Goal: Transaction & Acquisition: Purchase product/service

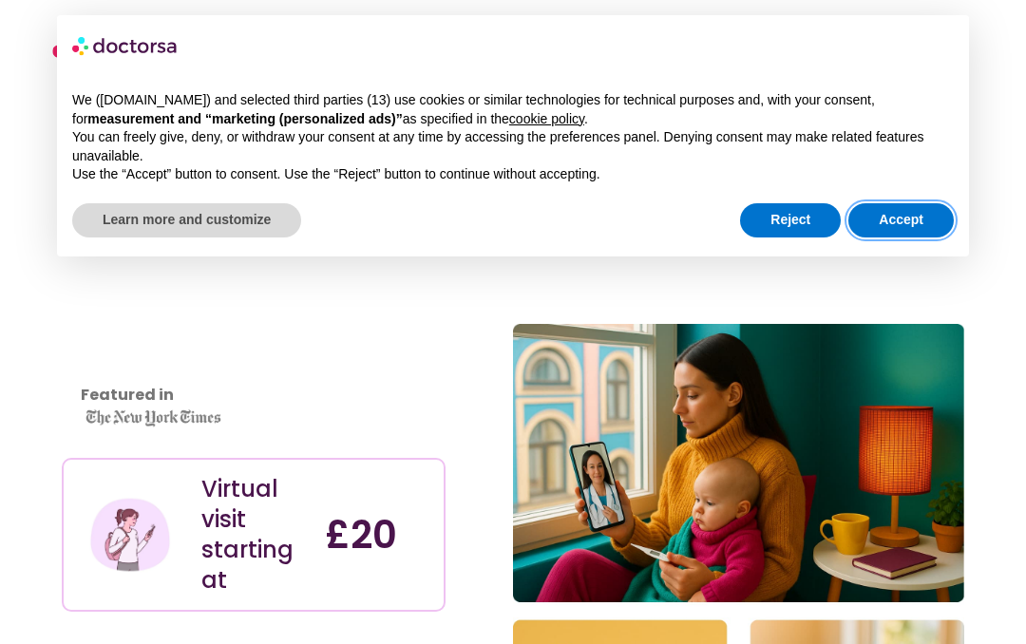
click at [924, 209] on button "Accept" at bounding box center [900, 220] width 105 height 34
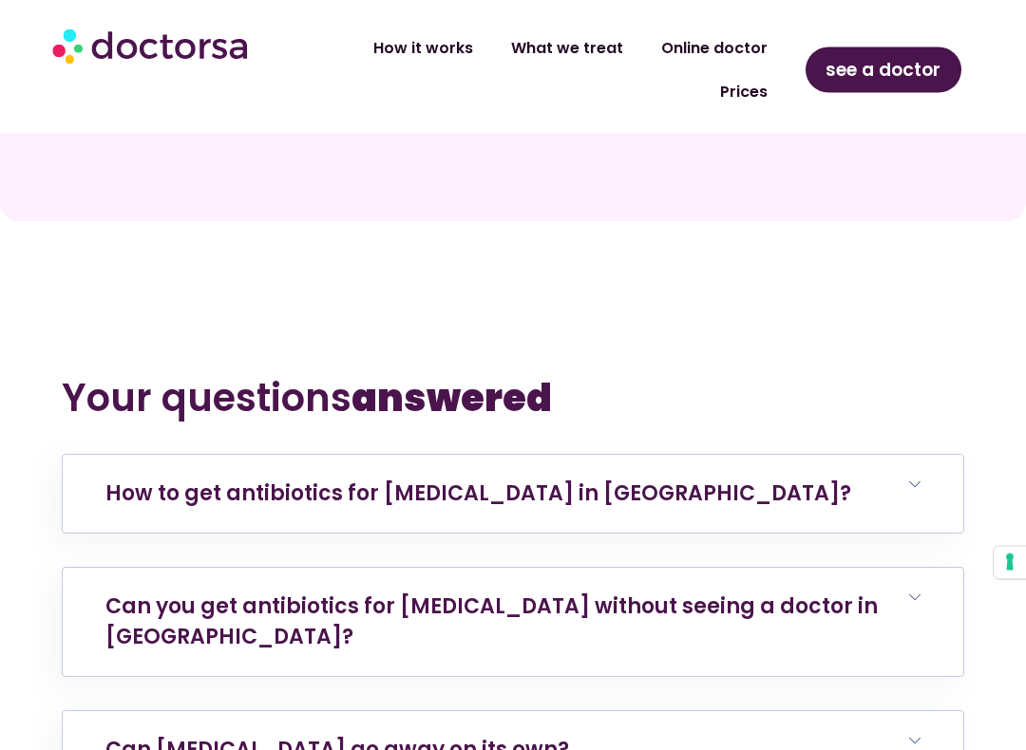
scroll to position [7050, 0]
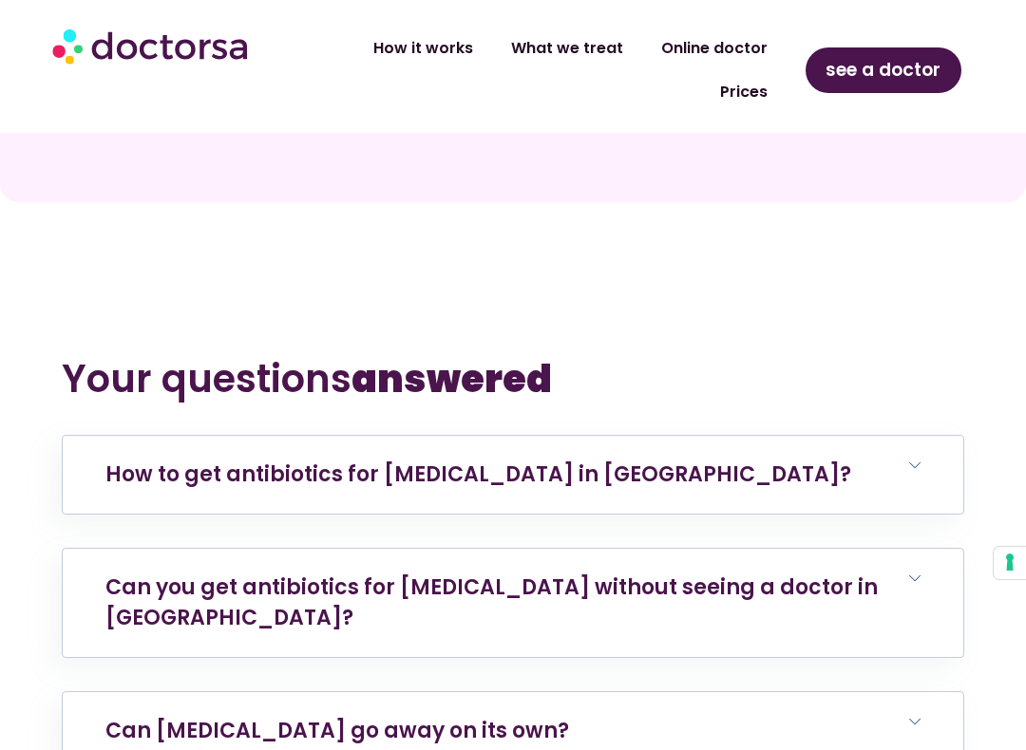
click at [101, 643] on h6 "Can cellulitis go away on its own?" at bounding box center [513, 731] width 901 height 78
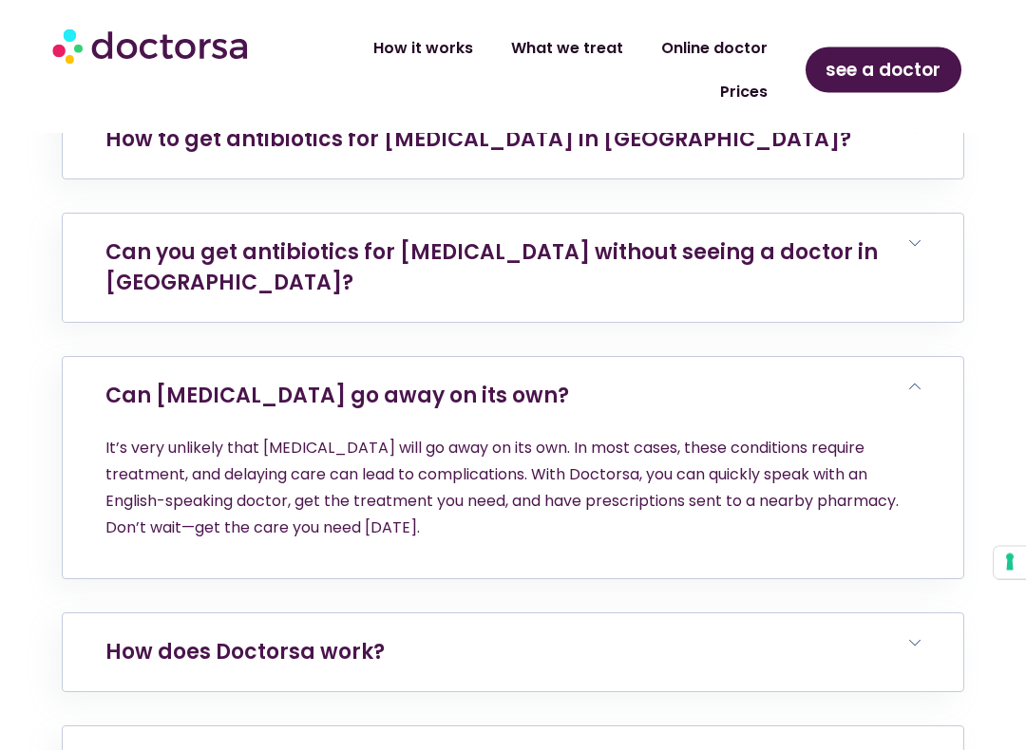
scroll to position [7386, 0]
click at [112, 637] on link "How does Doctorsa work?" at bounding box center [244, 651] width 279 height 29
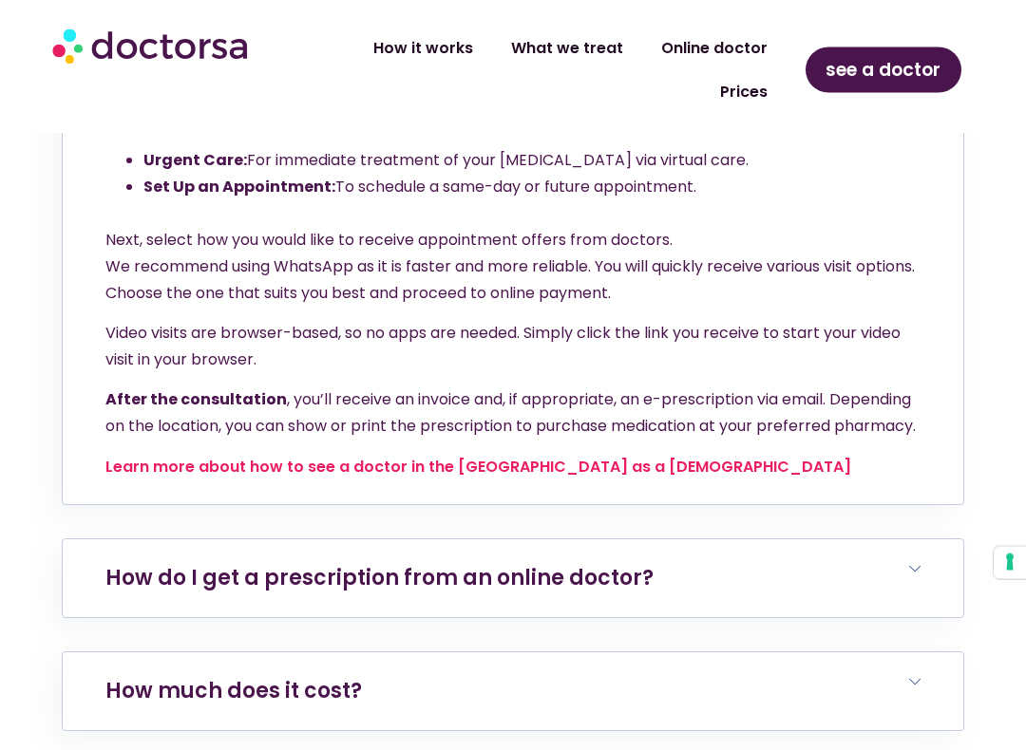
scroll to position [7970, 0]
click at [123, 643] on link "How much does it cost?" at bounding box center [233, 691] width 256 height 29
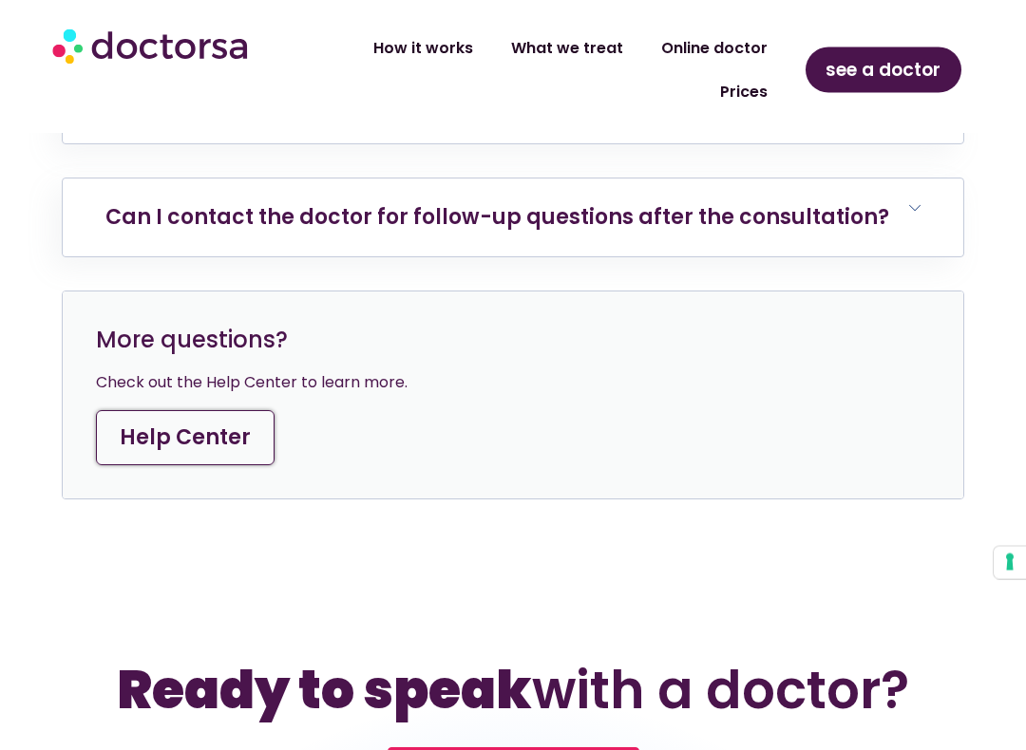
scroll to position [8882, 0]
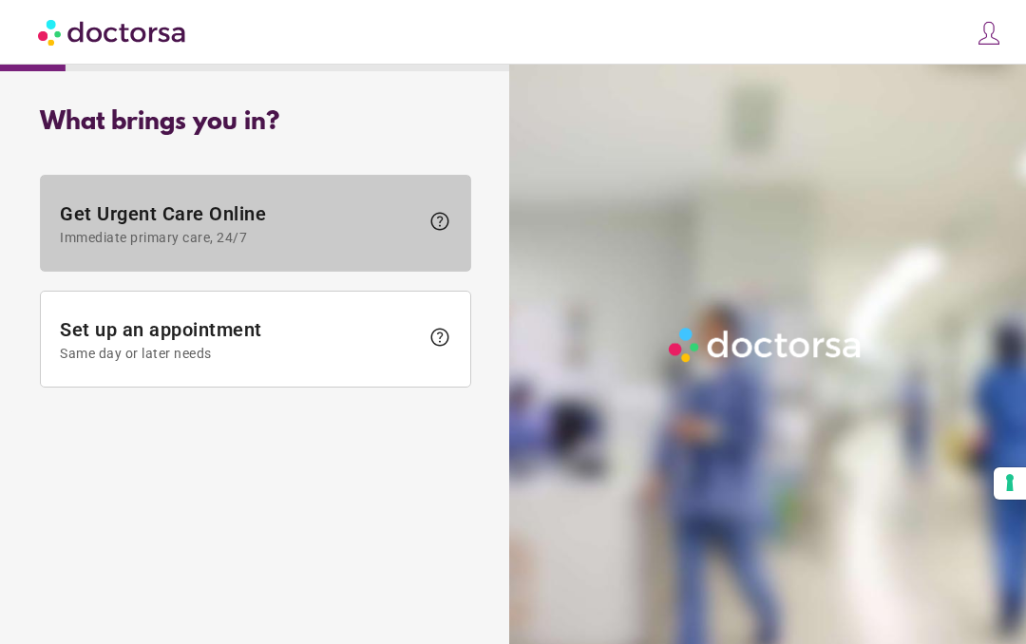
click at [100, 223] on span "Get Urgent Care Online Immediate primary care, 24/7" at bounding box center [239, 223] width 359 height 43
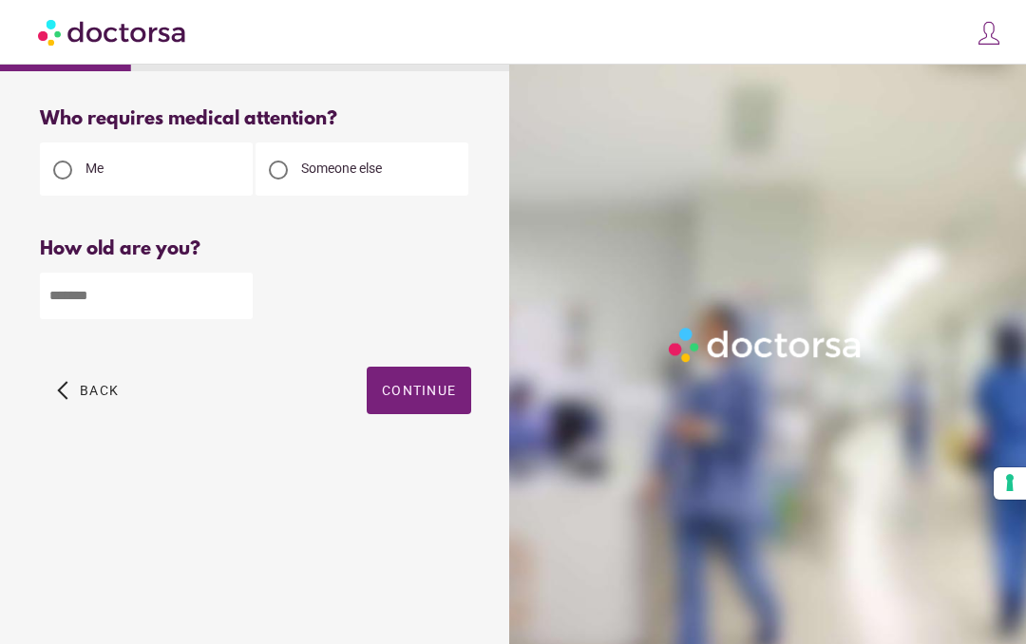
click at [59, 290] on input "number" at bounding box center [146, 296] width 213 height 47
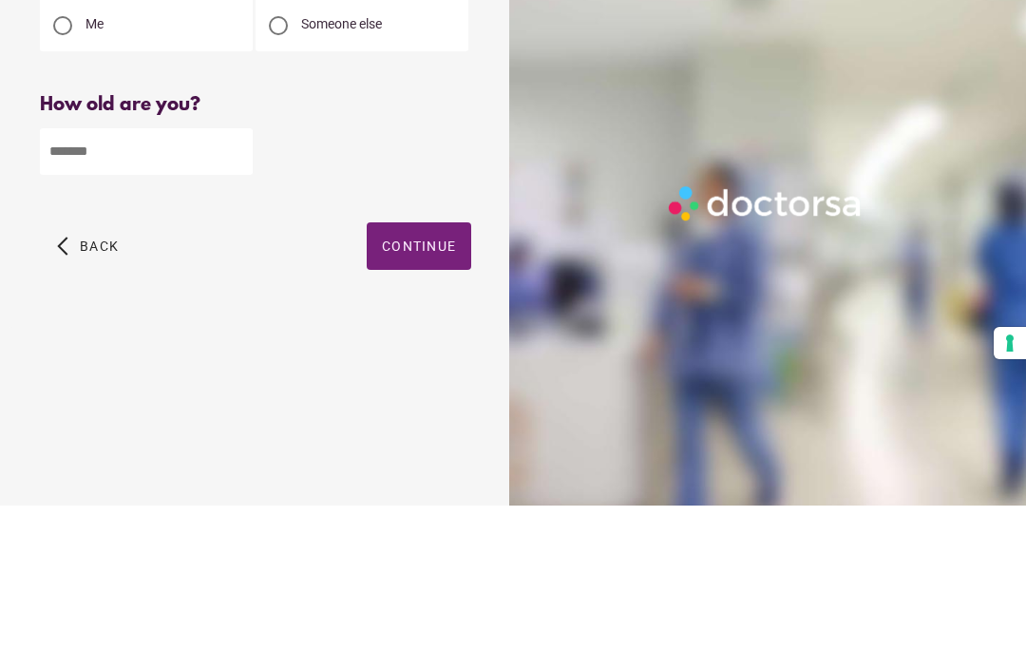
type input "**"
click at [442, 383] on span "Continue" at bounding box center [419, 390] width 74 height 15
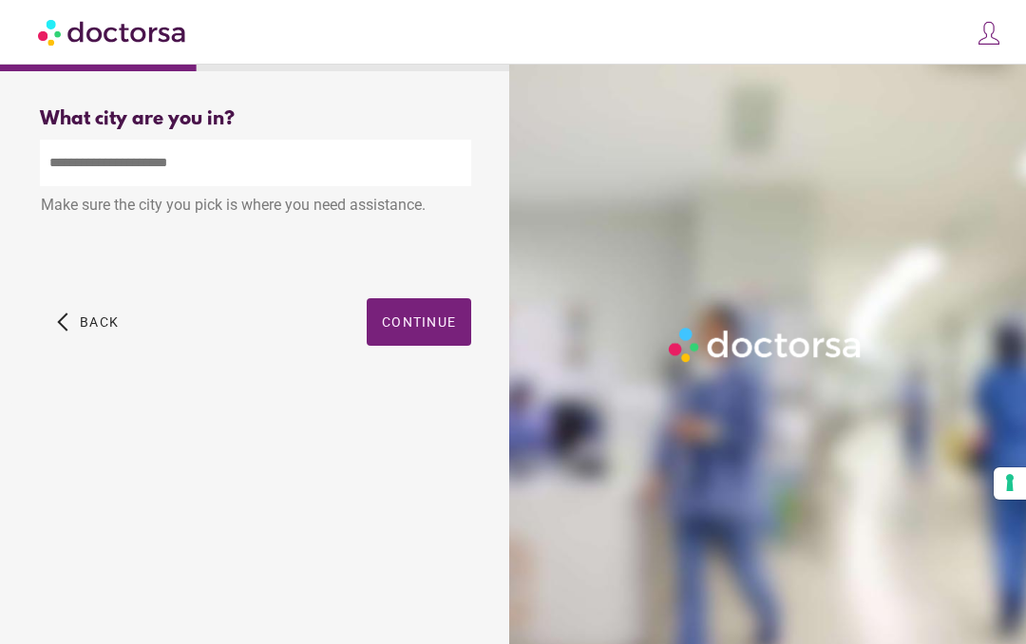
click at [67, 152] on input "text" at bounding box center [255, 163] width 431 height 47
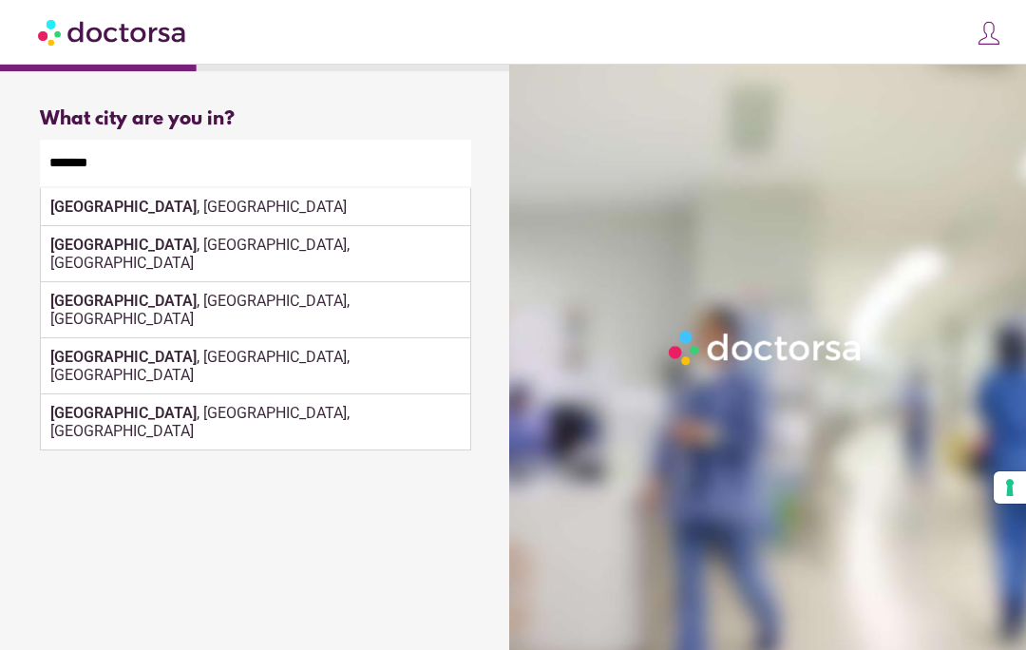
click at [63, 203] on strong "[GEOGRAPHIC_DATA]" at bounding box center [123, 207] width 146 height 18
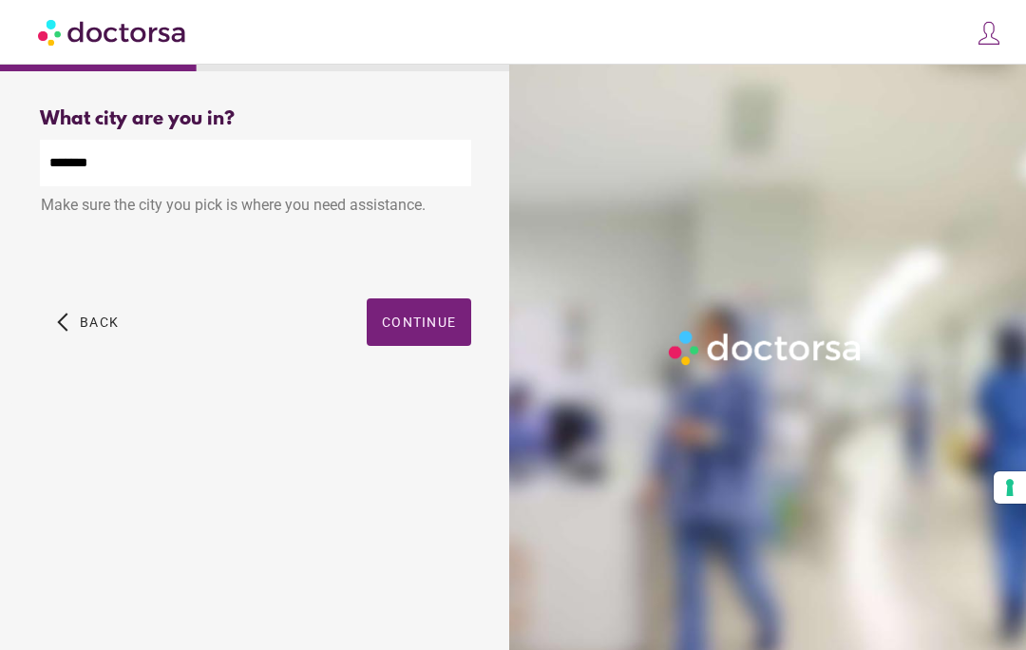
type input "**********"
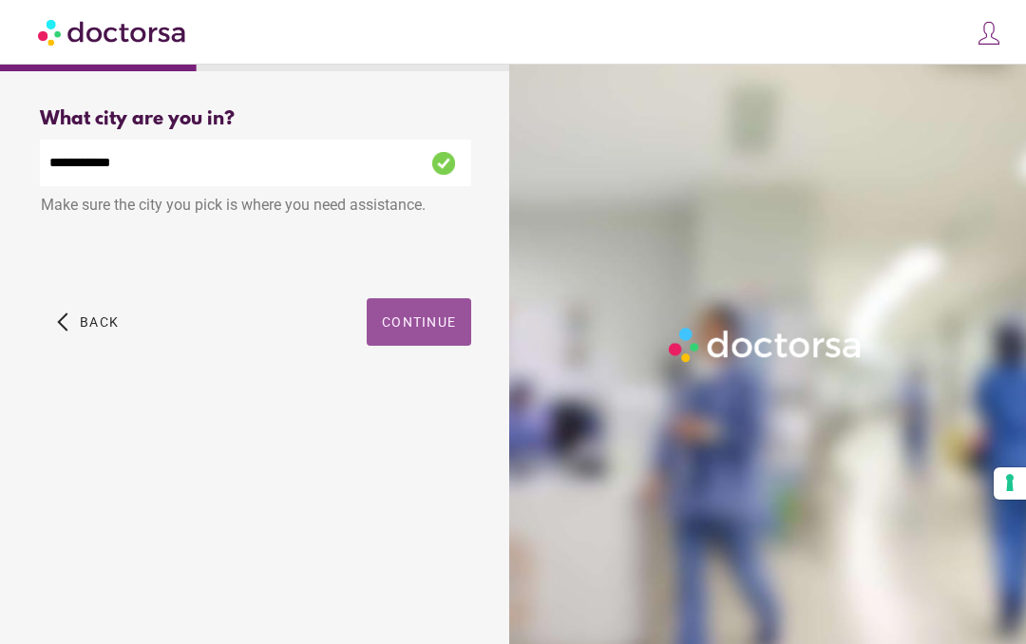
click at [441, 328] on span "Continue" at bounding box center [419, 321] width 74 height 15
